Goal: Transaction & Acquisition: Purchase product/service

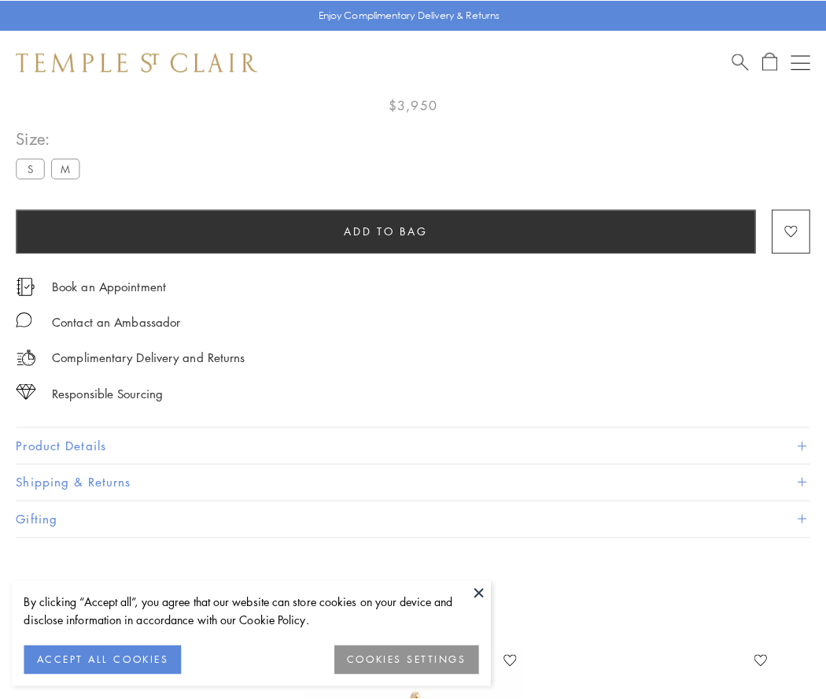
scroll to position [93, 0]
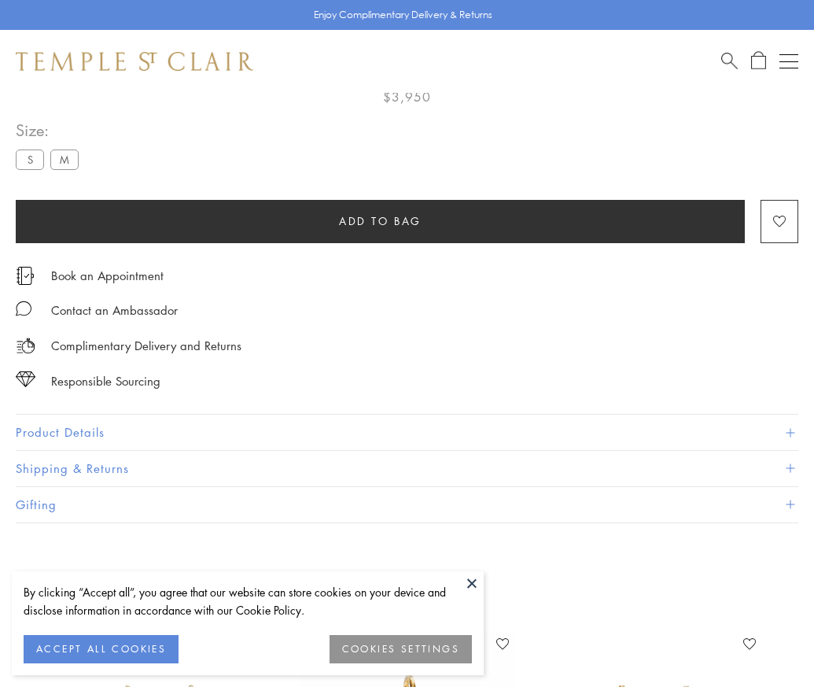
click at [380, 220] on span "Add to bag" at bounding box center [380, 220] width 83 height 17
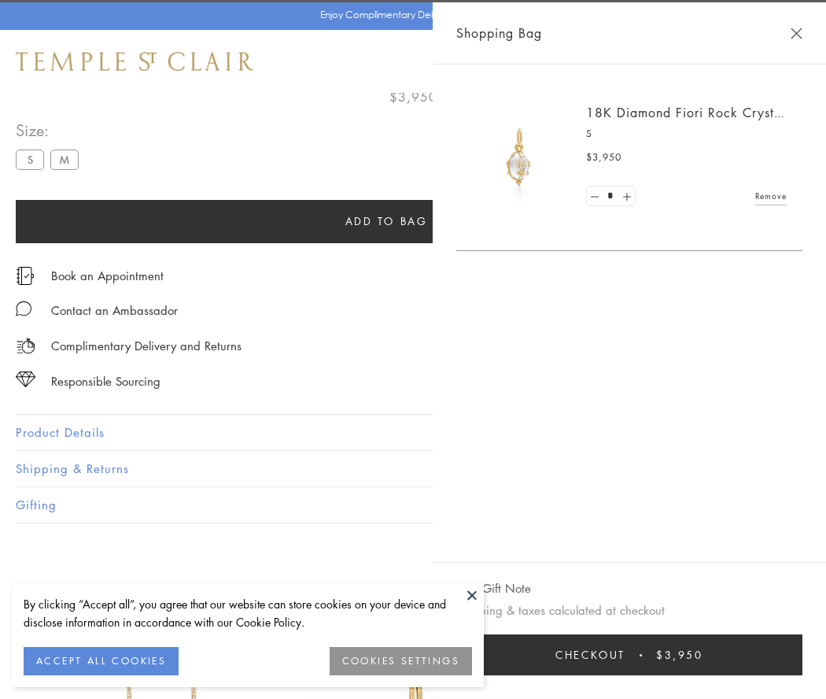
click at [626, 655] on span "Checkout" at bounding box center [591, 654] width 70 height 17
